Goal: Information Seeking & Learning: Check status

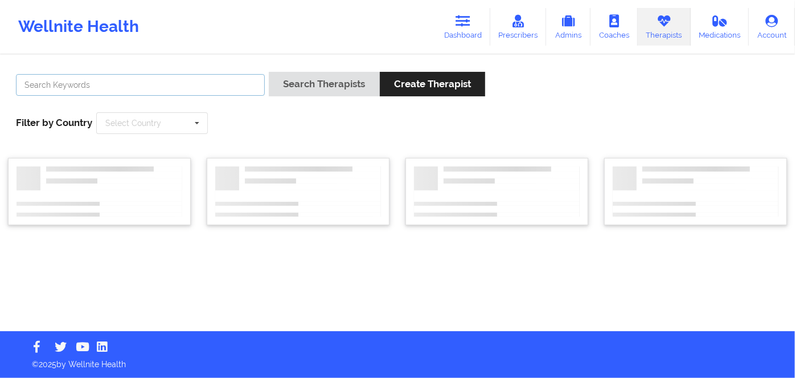
click at [103, 88] on input "text" at bounding box center [140, 85] width 249 height 22
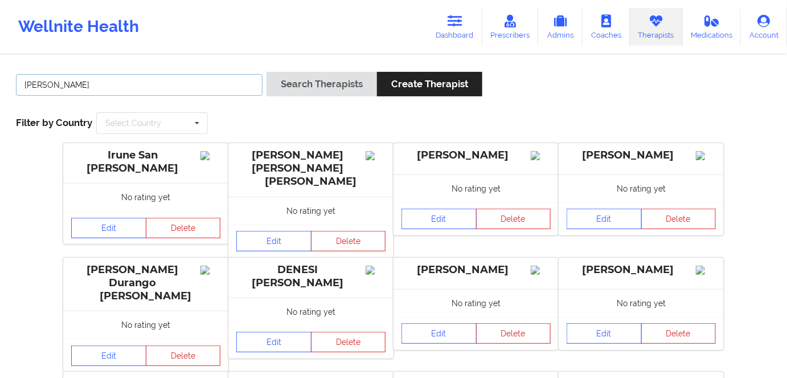
type input "[PERSON_NAME]"
click at [267, 72] on button "Search Therapists" at bounding box center [322, 84] width 111 height 24
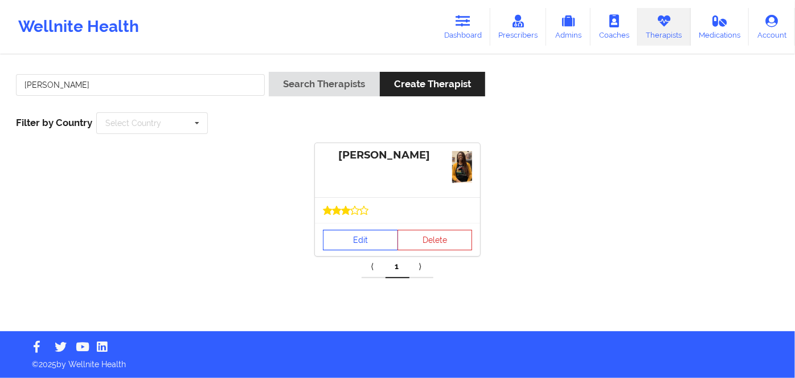
click at [360, 240] on link "Edit" at bounding box center [360, 240] width 75 height 21
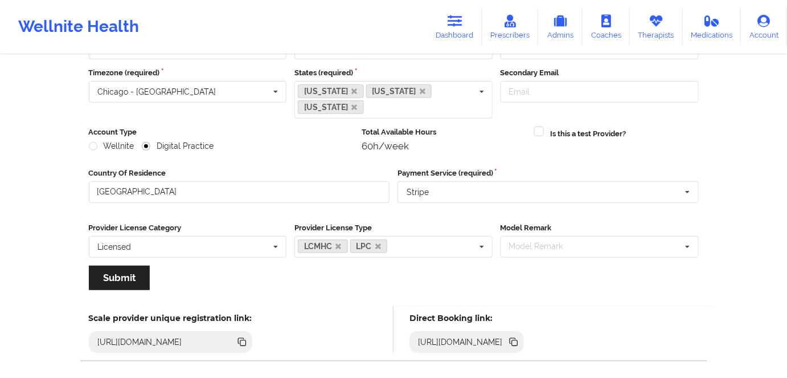
scroll to position [148, 0]
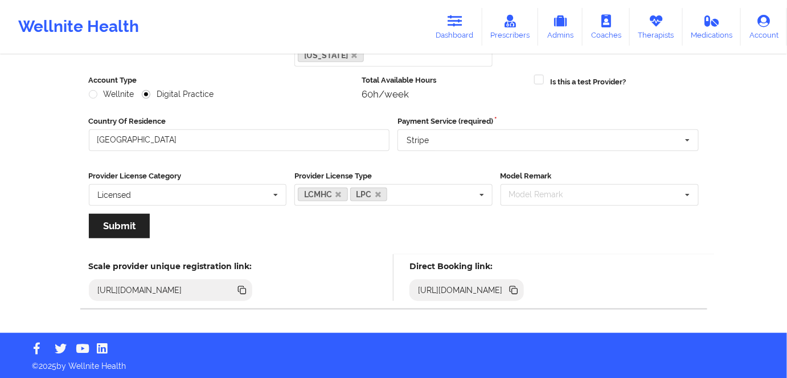
click at [518, 292] on icon at bounding box center [515, 291] width 6 height 6
click at [520, 287] on icon at bounding box center [514, 290] width 13 height 13
click at [520, 291] on icon at bounding box center [514, 290] width 13 height 13
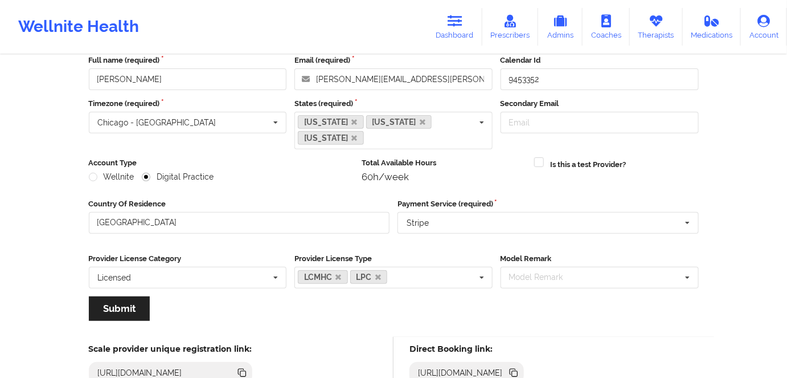
scroll to position [0, 0]
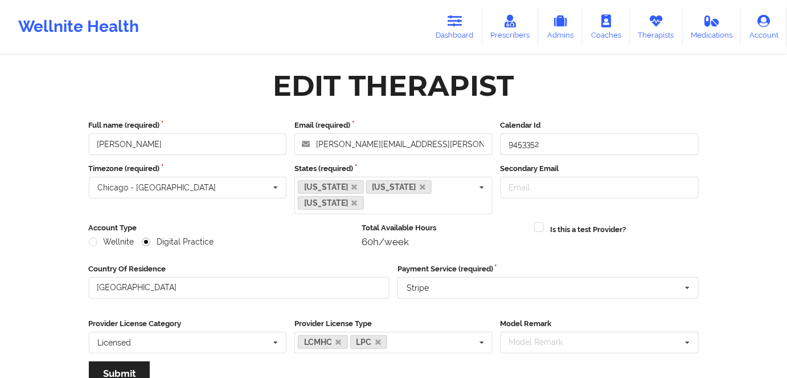
drag, startPoint x: 469, startPoint y: 29, endPoint x: 437, endPoint y: 51, distance: 39.0
click at [469, 29] on link "Dashboard" at bounding box center [455, 27] width 55 height 38
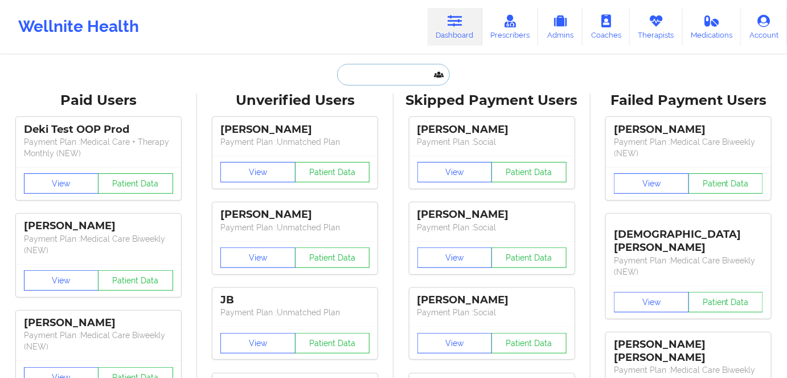
click at [404, 72] on input "text" at bounding box center [393, 75] width 113 height 22
paste input "[PERSON_NAME]"
type input "[PERSON_NAME]"
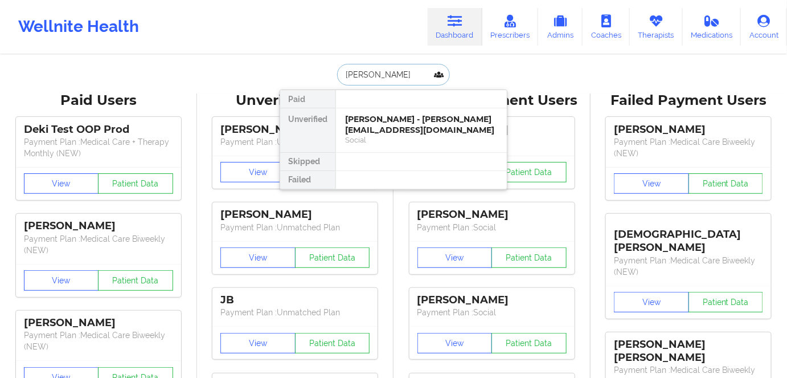
click at [415, 129] on div "[PERSON_NAME] - [PERSON_NAME][EMAIL_ADDRESS][DOMAIN_NAME]" at bounding box center [421, 124] width 153 height 21
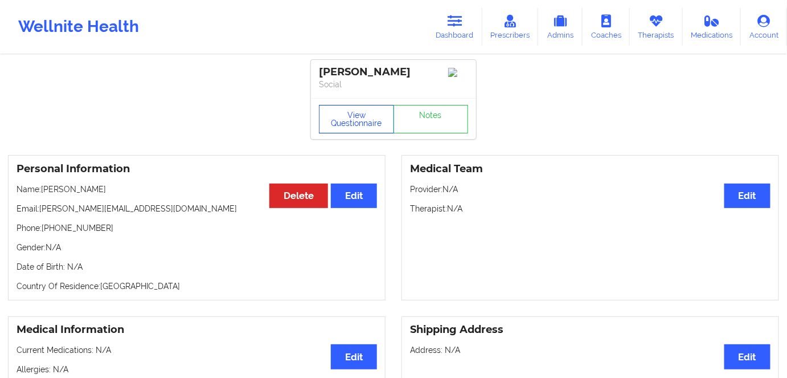
click at [367, 128] on button "View Questionnaire" at bounding box center [356, 119] width 75 height 28
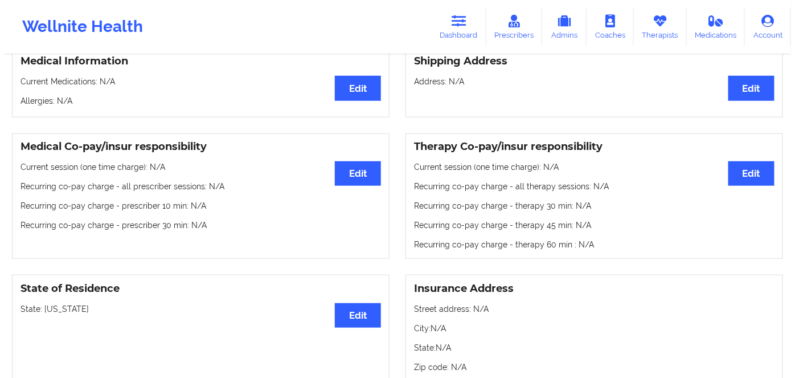
scroll to position [207, 0]
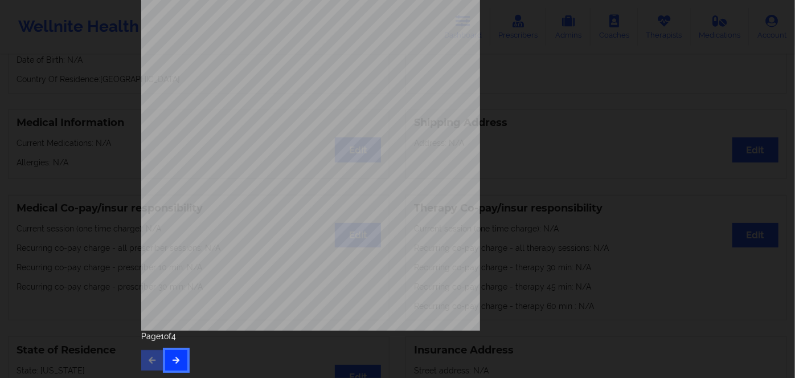
click at [167, 362] on button "button" at bounding box center [176, 360] width 22 height 21
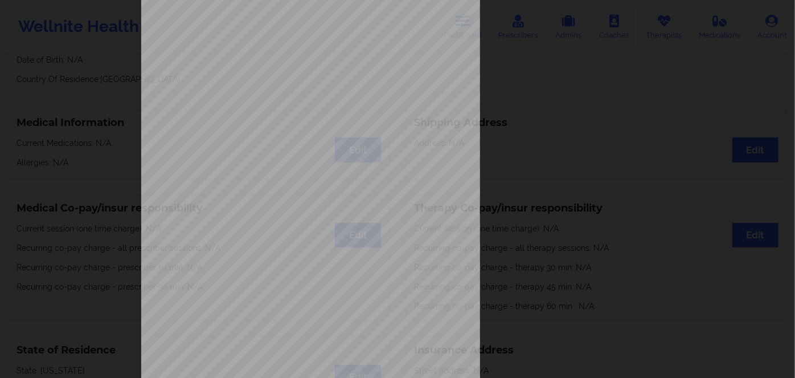
scroll to position [165, 0]
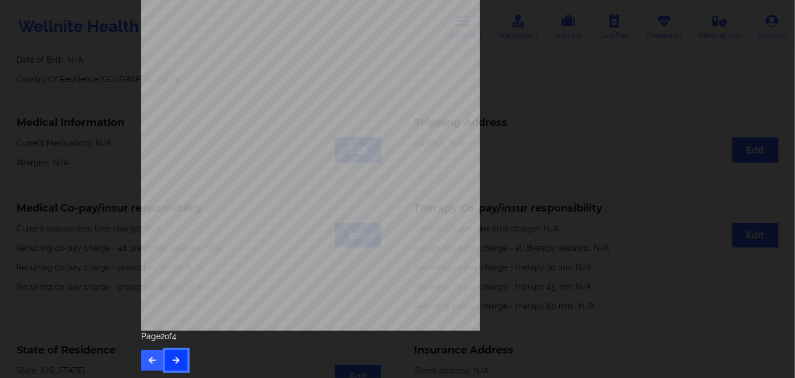
click at [173, 368] on button "button" at bounding box center [176, 360] width 22 height 21
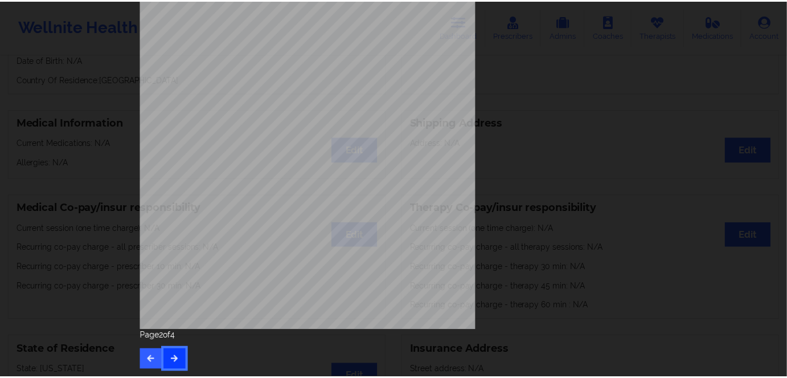
scroll to position [0, 0]
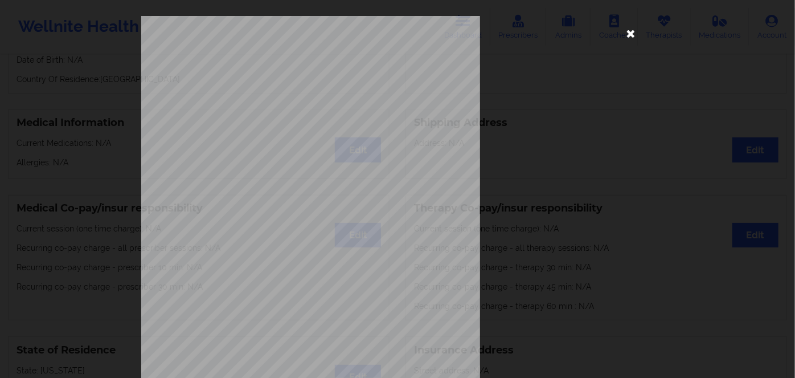
click at [623, 28] on icon at bounding box center [631, 33] width 18 height 18
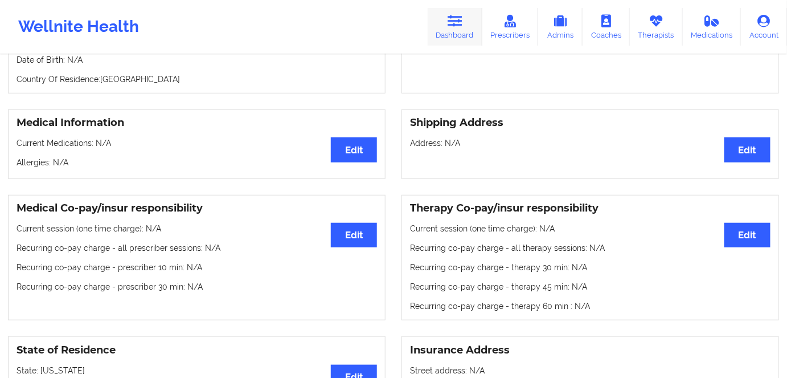
click at [457, 25] on icon at bounding box center [455, 21] width 15 height 13
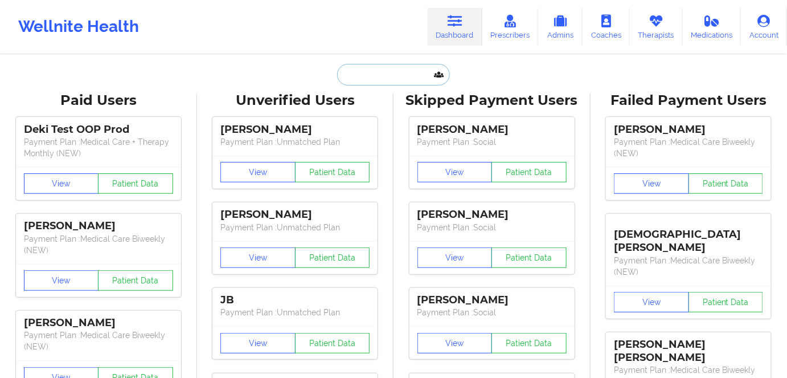
click at [388, 84] on input "text" at bounding box center [393, 75] width 113 height 22
paste input "[PERSON_NAME]"
type input "[PERSON_NAME]"
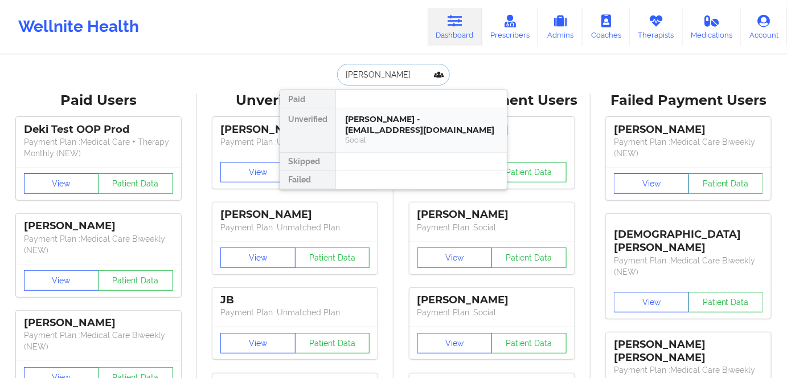
click at [430, 135] on div "Social" at bounding box center [421, 140] width 153 height 10
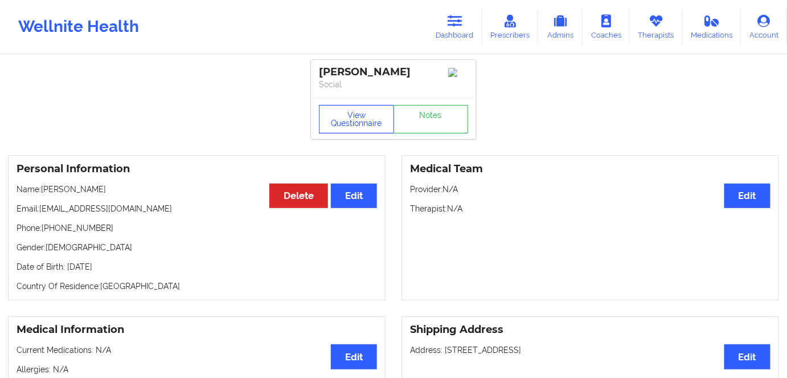
drag, startPoint x: 348, startPoint y: 117, endPoint x: 350, endPoint y: 97, distance: 20.0
click at [349, 117] on button "View Questionnaire" at bounding box center [356, 119] width 75 height 28
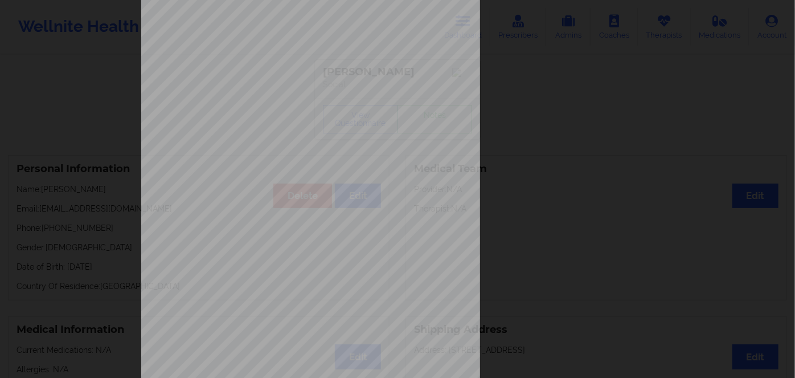
scroll to position [165, 0]
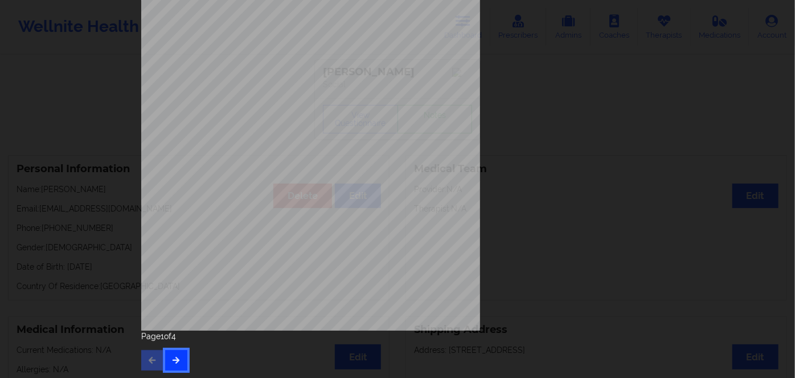
click at [168, 354] on button "button" at bounding box center [176, 360] width 22 height 21
click at [173, 373] on div "Feeling nervous, anxious, or on edge Not being able to stop or control worrying…" at bounding box center [397, 110] width 529 height 535
click at [174, 356] on icon "button" at bounding box center [176, 359] width 10 height 7
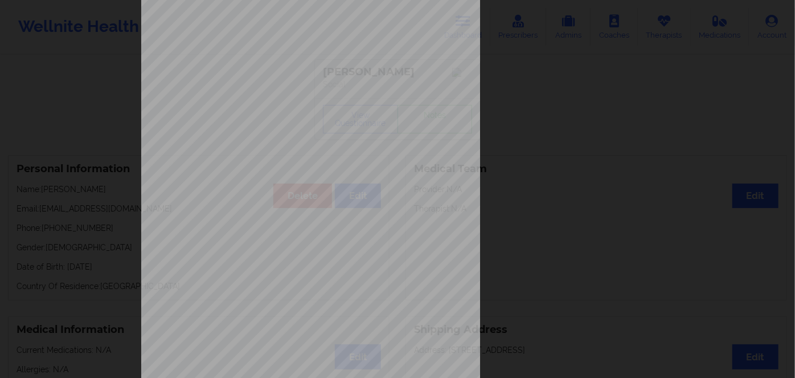
scroll to position [155, 0]
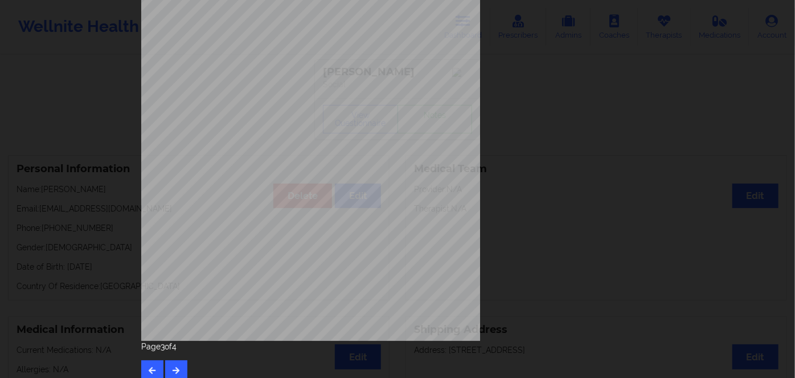
click at [268, 171] on span "921135341" at bounding box center [273, 172] width 26 height 5
copy span "921135341"
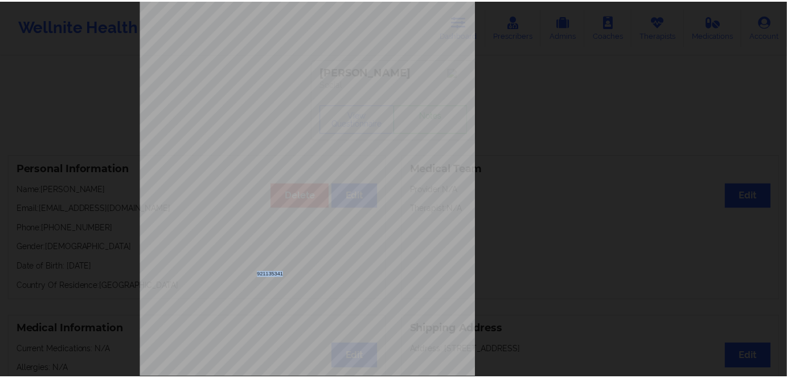
scroll to position [0, 0]
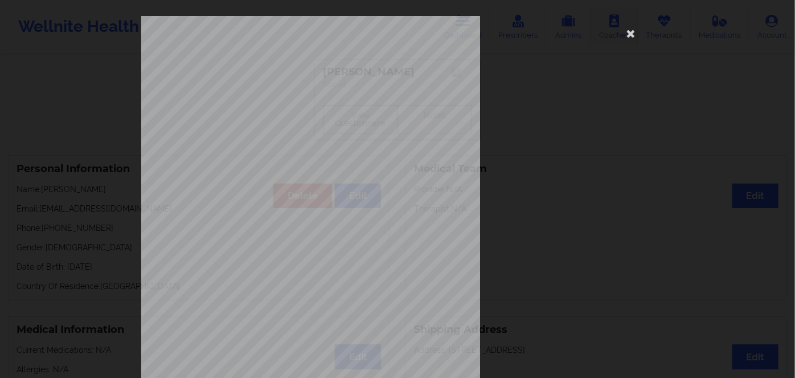
click at [629, 38] on icon at bounding box center [631, 33] width 18 height 18
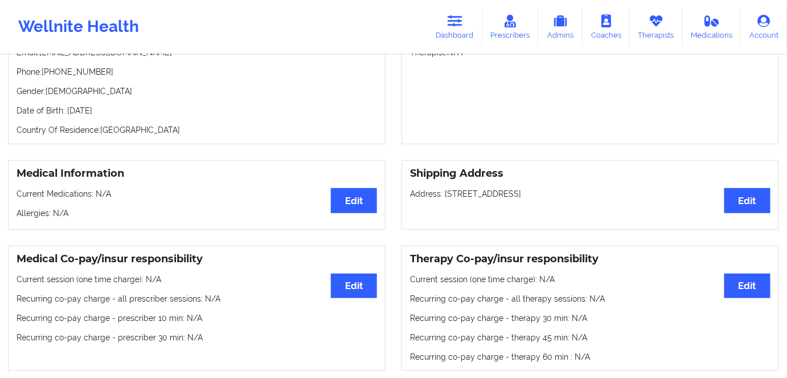
scroll to position [51, 0]
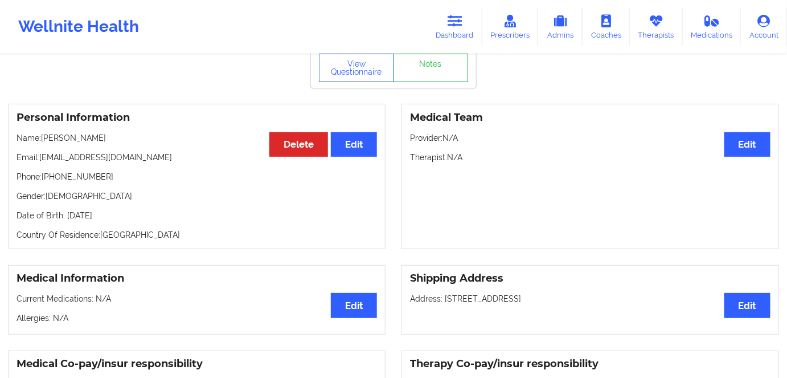
click at [121, 214] on p "Date of Birth: [DEMOGRAPHIC_DATA]" at bounding box center [197, 215] width 361 height 11
copy p "2004"
drag, startPoint x: 114, startPoint y: 143, endPoint x: 41, endPoint y: 141, distance: 72.9
click at [41, 141] on p "Name: [PERSON_NAME]" at bounding box center [197, 137] width 361 height 11
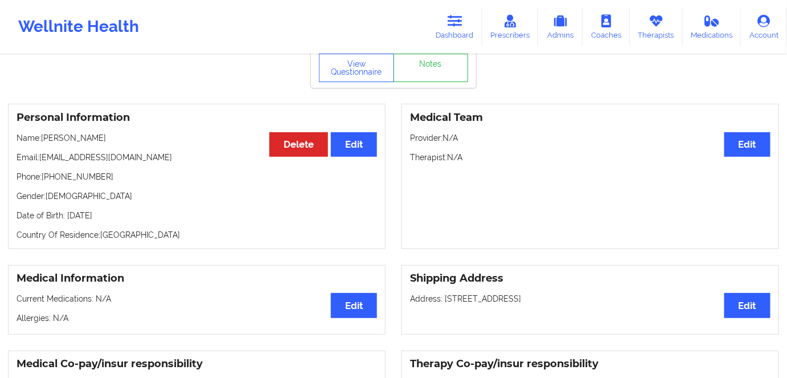
copy p "[PERSON_NAME]"
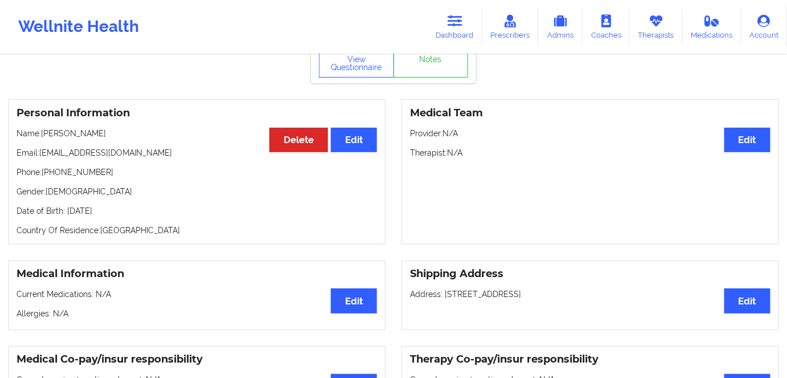
scroll to position [259, 0]
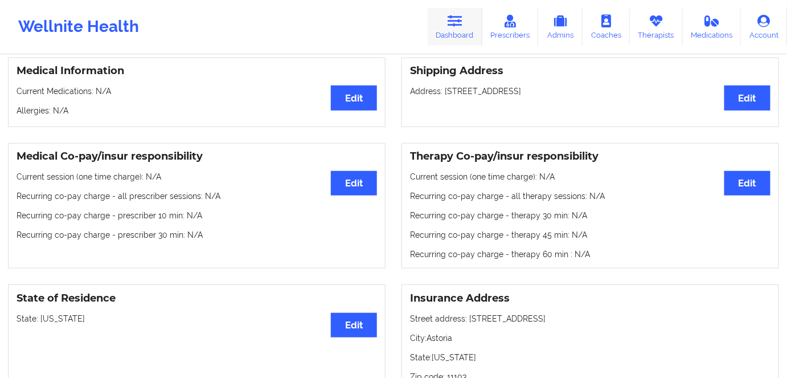
click at [463, 31] on link "Dashboard" at bounding box center [455, 27] width 55 height 38
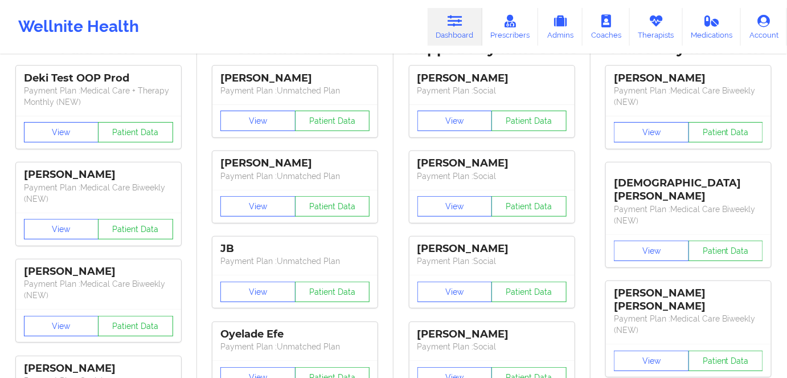
click at [399, 71] on div "[PERSON_NAME] Payment Plan : Social View Patient Data [PERSON_NAME] Payment Pla…" at bounding box center [492, 315] width 189 height 512
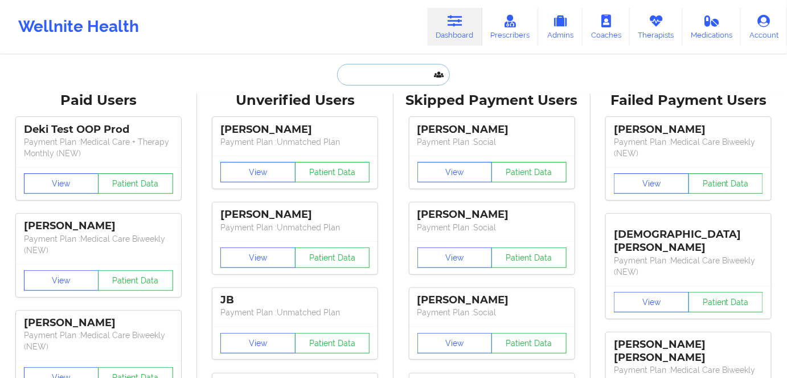
click at [391, 66] on input "text" at bounding box center [393, 75] width 113 height 22
paste input "[PERSON_NAME]"
type input "[PERSON_NAME]"
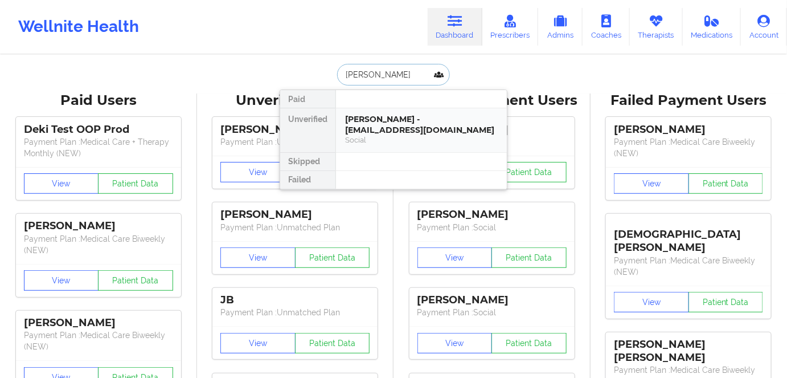
click at [403, 133] on div "[PERSON_NAME] - [EMAIL_ADDRESS][DOMAIN_NAME]" at bounding box center [421, 124] width 153 height 21
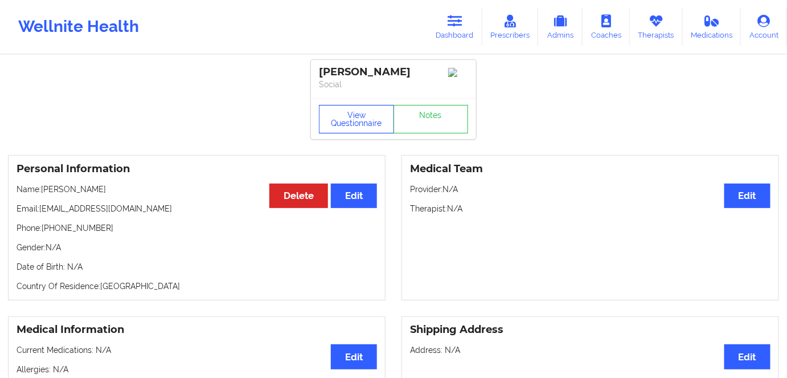
click at [336, 125] on button "View Questionnaire" at bounding box center [356, 119] width 75 height 28
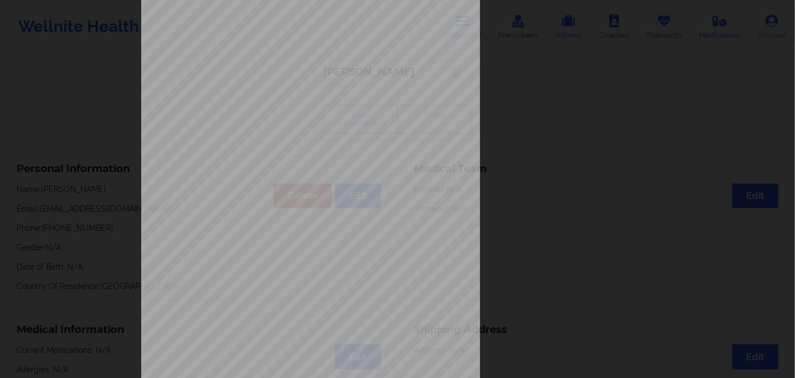
scroll to position [165, 0]
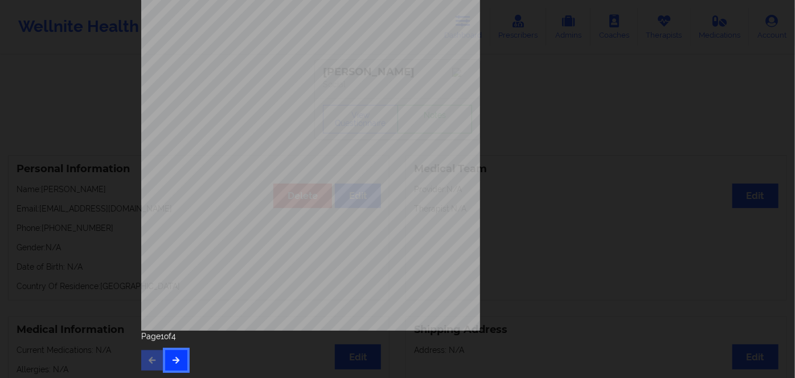
click at [171, 361] on icon "button" at bounding box center [176, 359] width 10 height 7
click at [175, 363] on icon "button" at bounding box center [176, 359] width 10 height 7
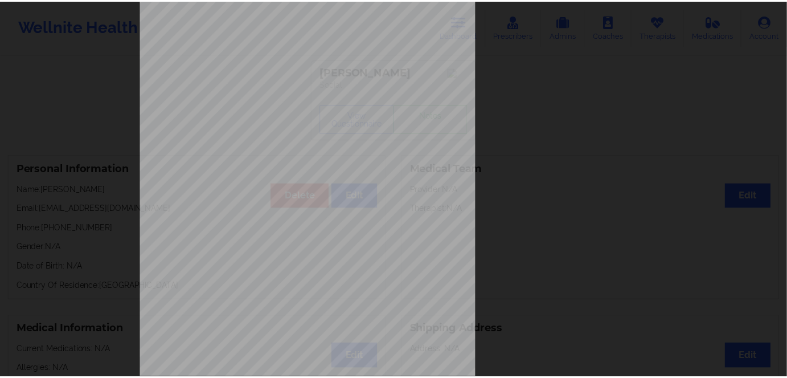
scroll to position [0, 0]
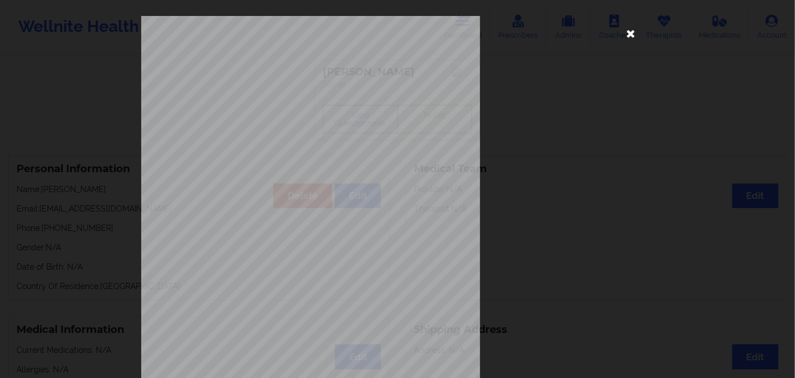
click at [629, 37] on icon at bounding box center [631, 33] width 18 height 18
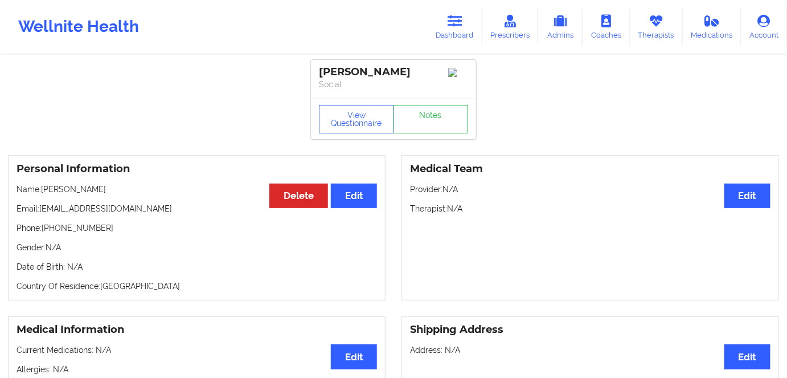
click at [451, 19] on icon at bounding box center [455, 21] width 15 height 13
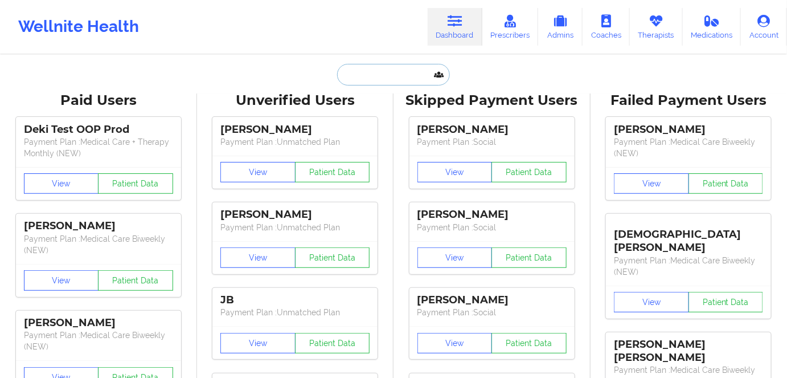
drag, startPoint x: 406, startPoint y: 76, endPoint x: 398, endPoint y: 70, distance: 10.1
click at [405, 76] on input "text" at bounding box center [393, 75] width 113 height 22
paste input "[PERSON_NAME]"
type input "[PERSON_NAME]"
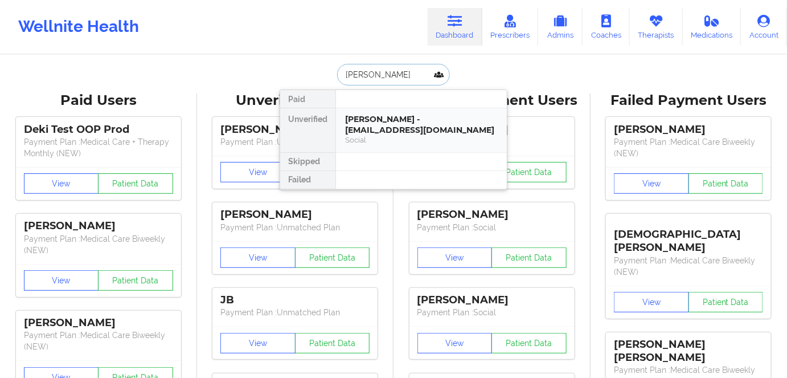
click at [427, 134] on div "[PERSON_NAME] - [EMAIL_ADDRESS][DOMAIN_NAME]" at bounding box center [421, 124] width 153 height 21
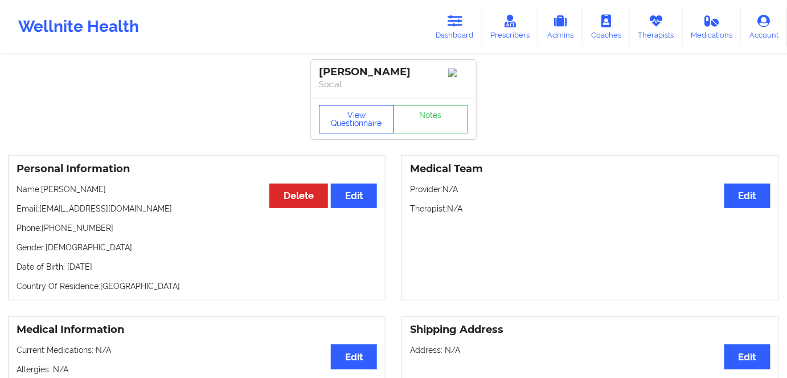
click at [352, 125] on button "View Questionnaire" at bounding box center [356, 119] width 75 height 28
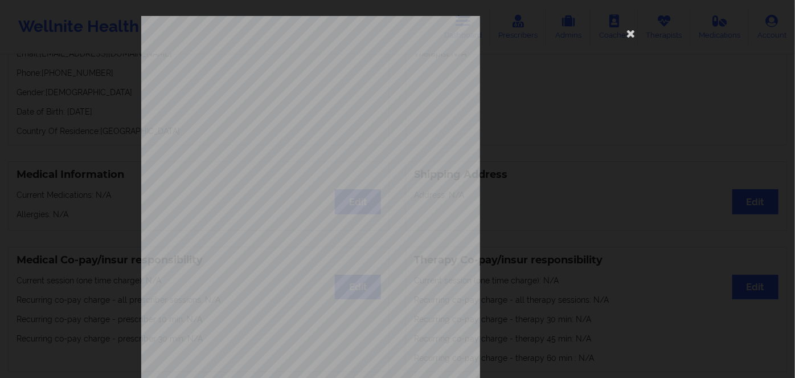
scroll to position [165, 0]
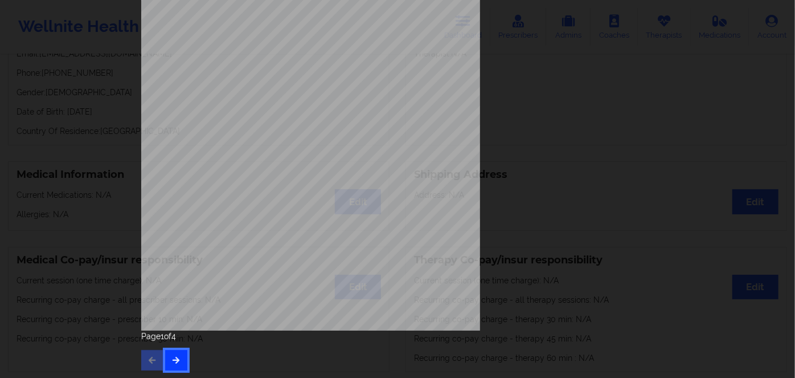
click at [181, 351] on button "button" at bounding box center [176, 360] width 22 height 21
click at [175, 360] on icon "button" at bounding box center [176, 359] width 10 height 7
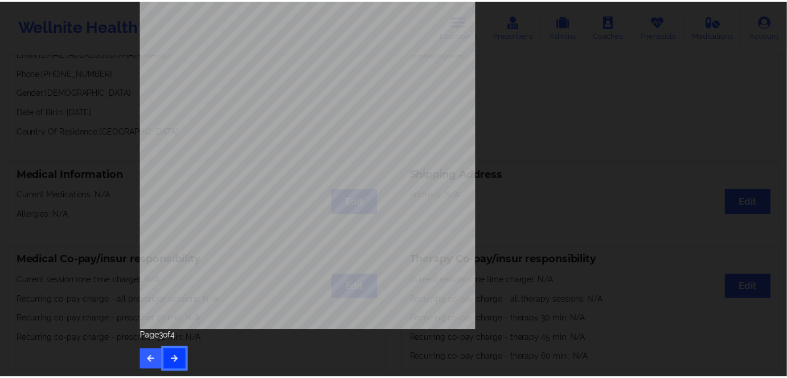
scroll to position [0, 0]
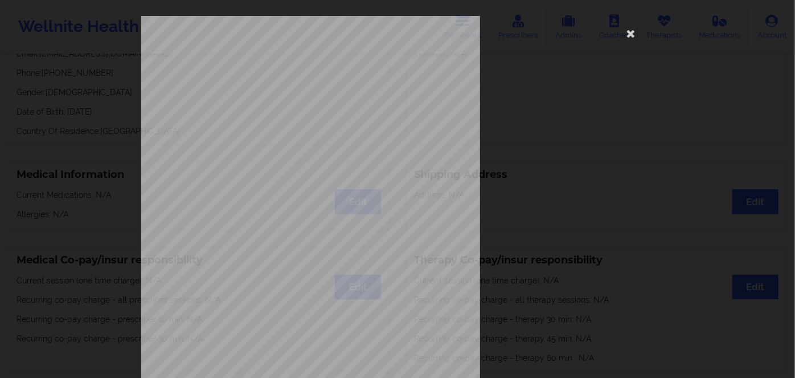
click at [278, 82] on span "Insurance Member ID for patient" at bounding box center [302, 80] width 86 height 6
click at [280, 87] on span "JLJ737924703" at bounding box center [277, 87] width 34 height 5
copy span "JLJ737924703"
drag, startPoint x: 627, startPoint y: 31, endPoint x: 579, endPoint y: 68, distance: 61.3
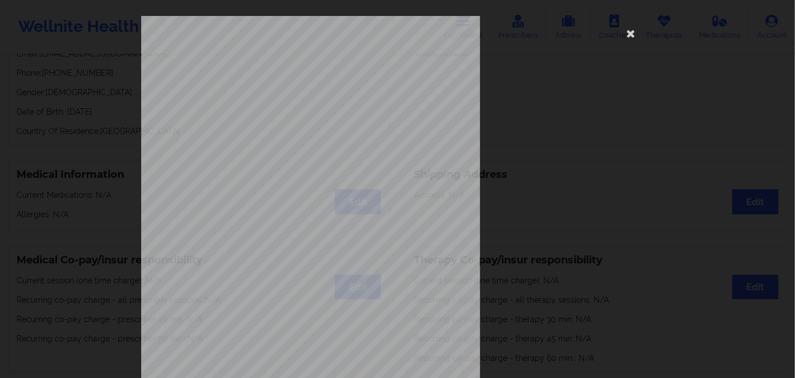
click at [627, 30] on icon at bounding box center [631, 33] width 18 height 18
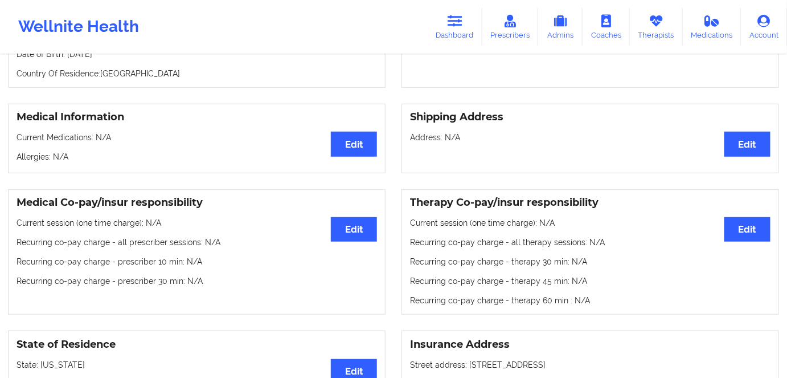
scroll to position [207, 0]
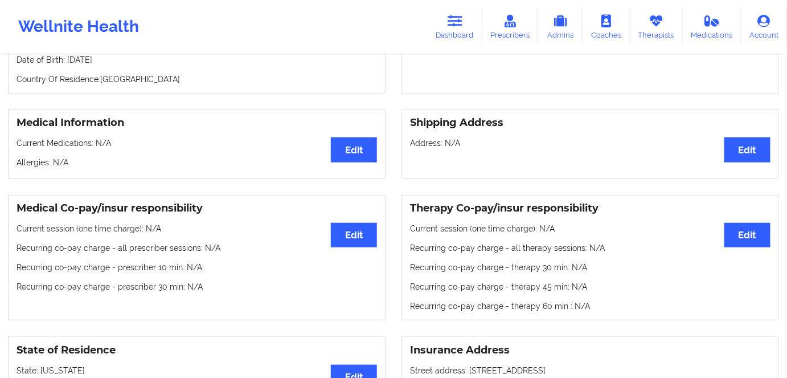
click at [114, 64] on p "Date of Birth: [DEMOGRAPHIC_DATA]" at bounding box center [197, 59] width 361 height 11
copy p "1988"
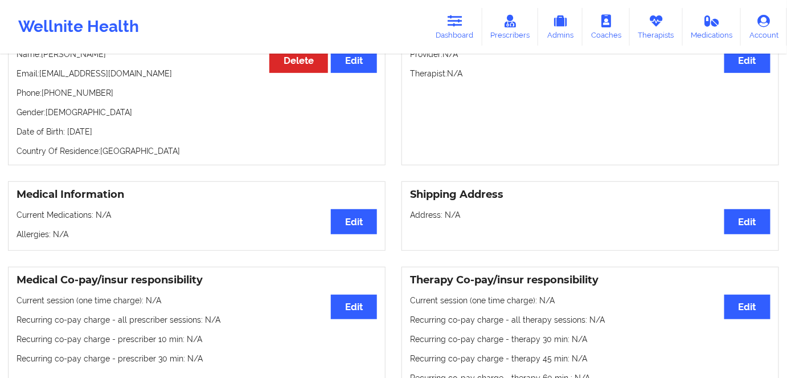
scroll to position [51, 0]
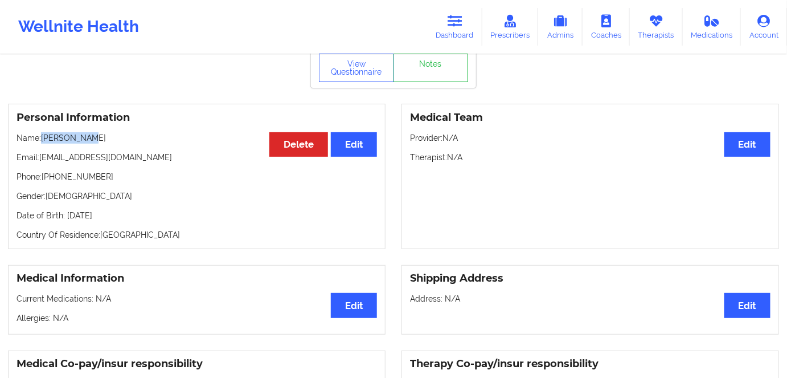
drag, startPoint x: 84, startPoint y: 127, endPoint x: 53, endPoint y: 137, distance: 33.0
click at [47, 134] on div "Personal Information Edit Delete Name: [PERSON_NAME] Email: [EMAIL_ADDRESS][DOM…" at bounding box center [197, 176] width 378 height 145
click at [92, 148] on div "Personal Information Edit Delete Name: [PERSON_NAME] Email: [EMAIL_ADDRESS][DOM…" at bounding box center [197, 176] width 378 height 145
drag, startPoint x: 89, startPoint y: 137, endPoint x: 63, endPoint y: 154, distance: 31.3
click at [44, 138] on p "Name: [PERSON_NAME]" at bounding box center [197, 137] width 361 height 11
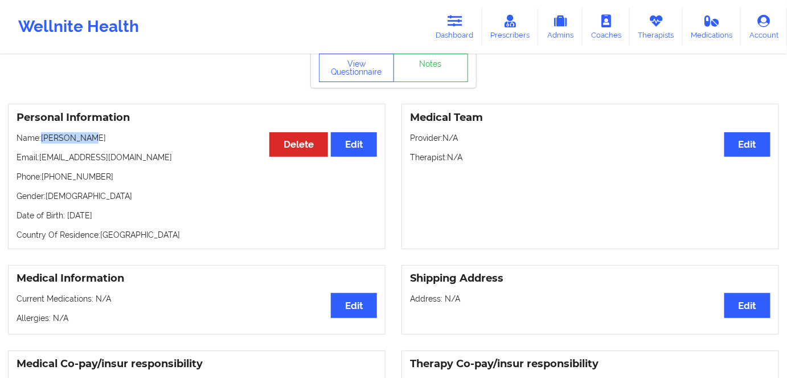
copy p "[PERSON_NAME]"
click at [467, 36] on link "Dashboard" at bounding box center [455, 27] width 55 height 38
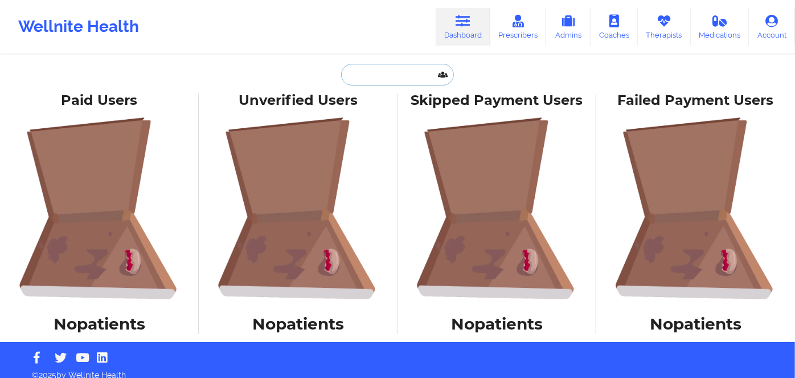
click at [402, 72] on input "text" at bounding box center [397, 75] width 113 height 22
paste input "[PERSON_NAME]"
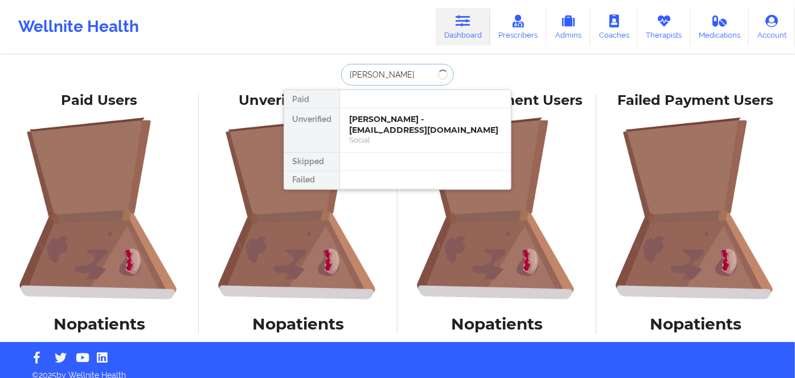
type input "[PERSON_NAME]"
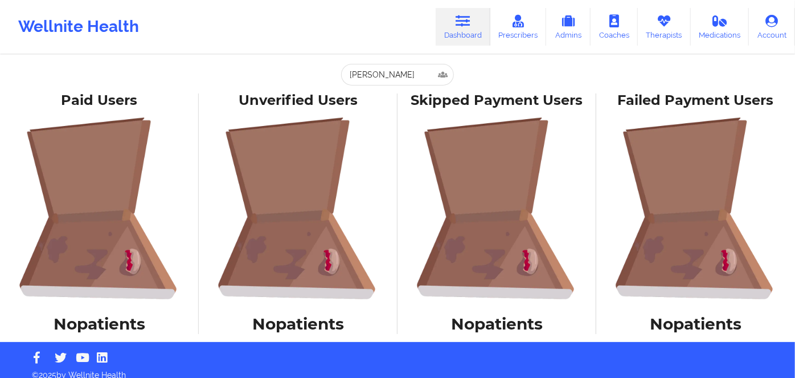
click at [484, 11] on link "Dashboard" at bounding box center [463, 27] width 55 height 38
click at [472, 13] on link "Dashboard" at bounding box center [463, 27] width 55 height 38
click at [416, 63] on div "[PERSON_NAME] Paid Unverified [PERSON_NAME] - [EMAIL_ADDRESS][DOMAIN_NAME] Soci…" at bounding box center [397, 171] width 795 height 342
click at [416, 75] on input "[PERSON_NAME]" at bounding box center [397, 75] width 113 height 22
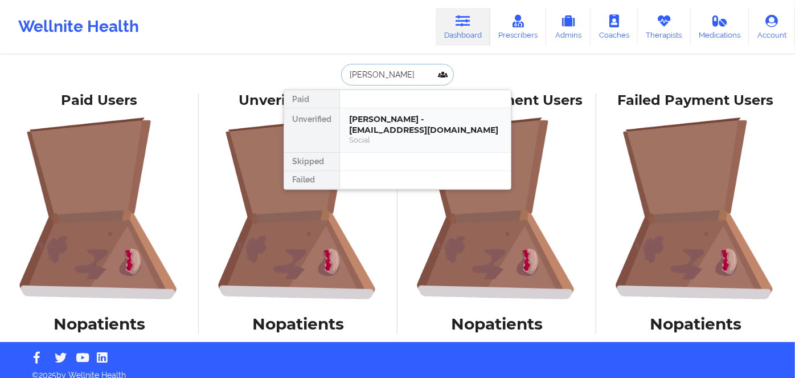
click at [413, 135] on div "[PERSON_NAME] - [EMAIL_ADDRESS][DOMAIN_NAME]" at bounding box center [425, 124] width 153 height 21
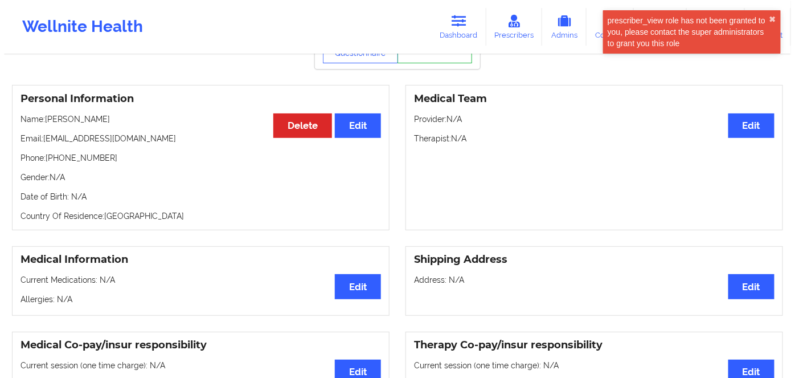
scroll to position [51, 0]
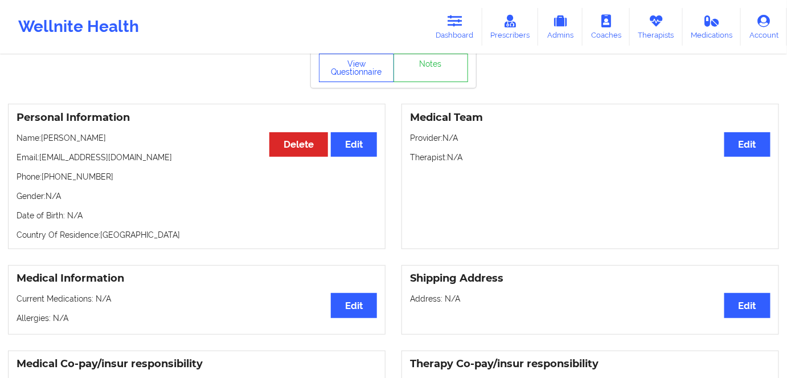
click at [357, 55] on div "View Questionnaire Notes" at bounding box center [393, 67] width 165 height 41
click at [354, 68] on button "View Questionnaire" at bounding box center [356, 68] width 75 height 28
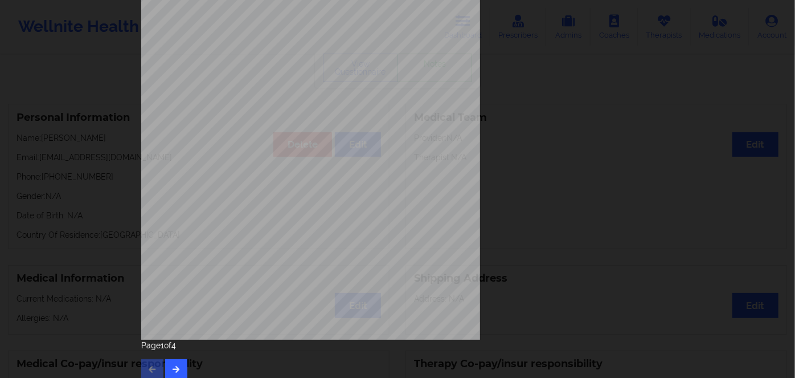
scroll to position [165, 0]
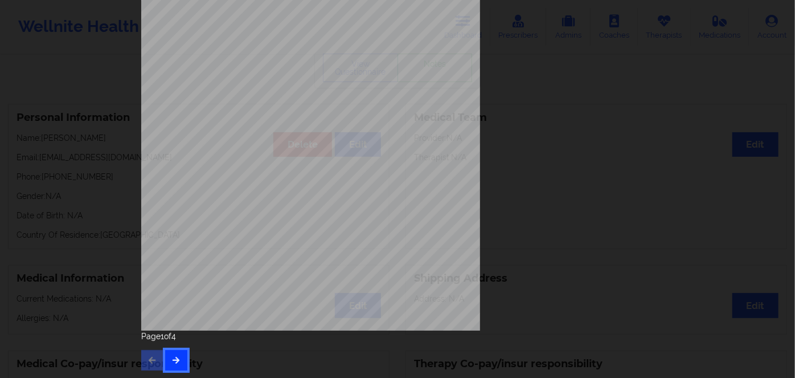
click at [173, 355] on button "button" at bounding box center [176, 360] width 22 height 21
click at [175, 359] on icon "button" at bounding box center [176, 359] width 10 height 7
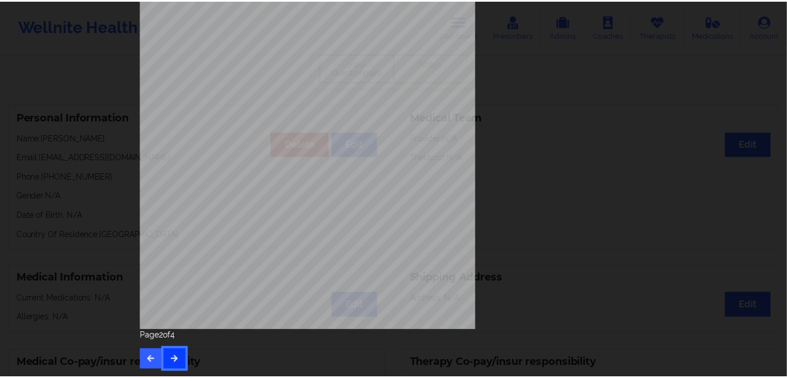
scroll to position [0, 0]
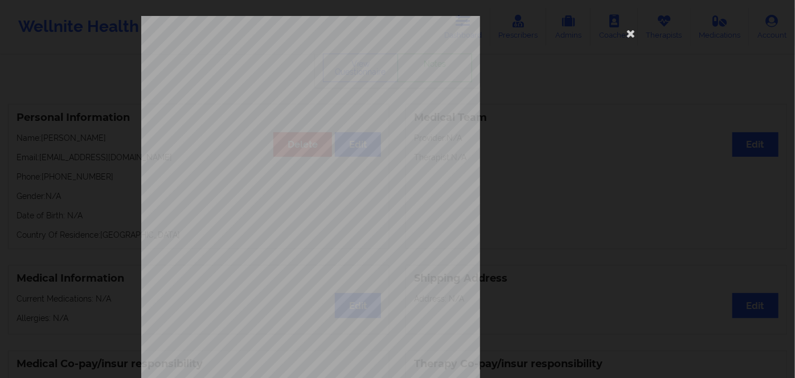
drag, startPoint x: 635, startPoint y: 31, endPoint x: 563, endPoint y: 2, distance: 77.2
click at [635, 31] on icon at bounding box center [631, 33] width 18 height 18
